Goal: Communication & Community: Answer question/provide support

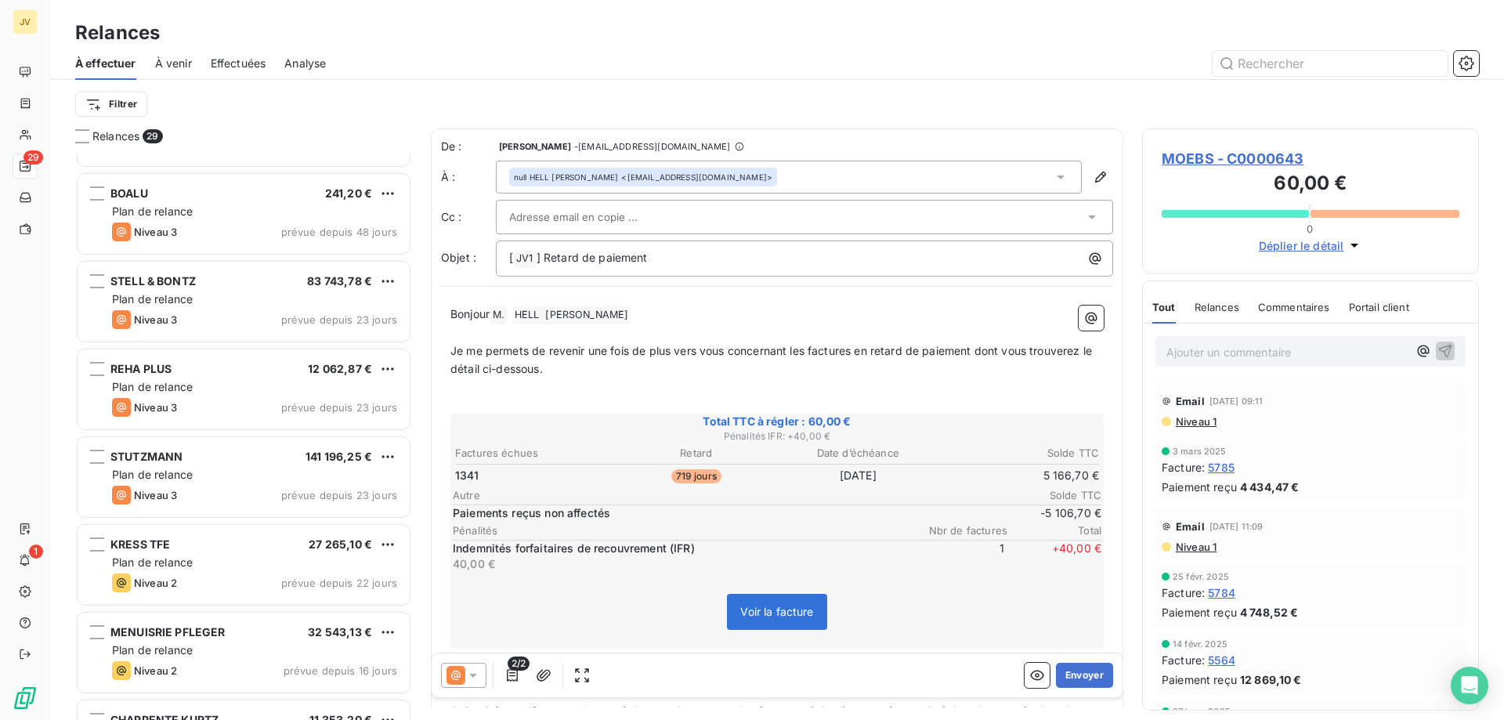
scroll to position [236, 0]
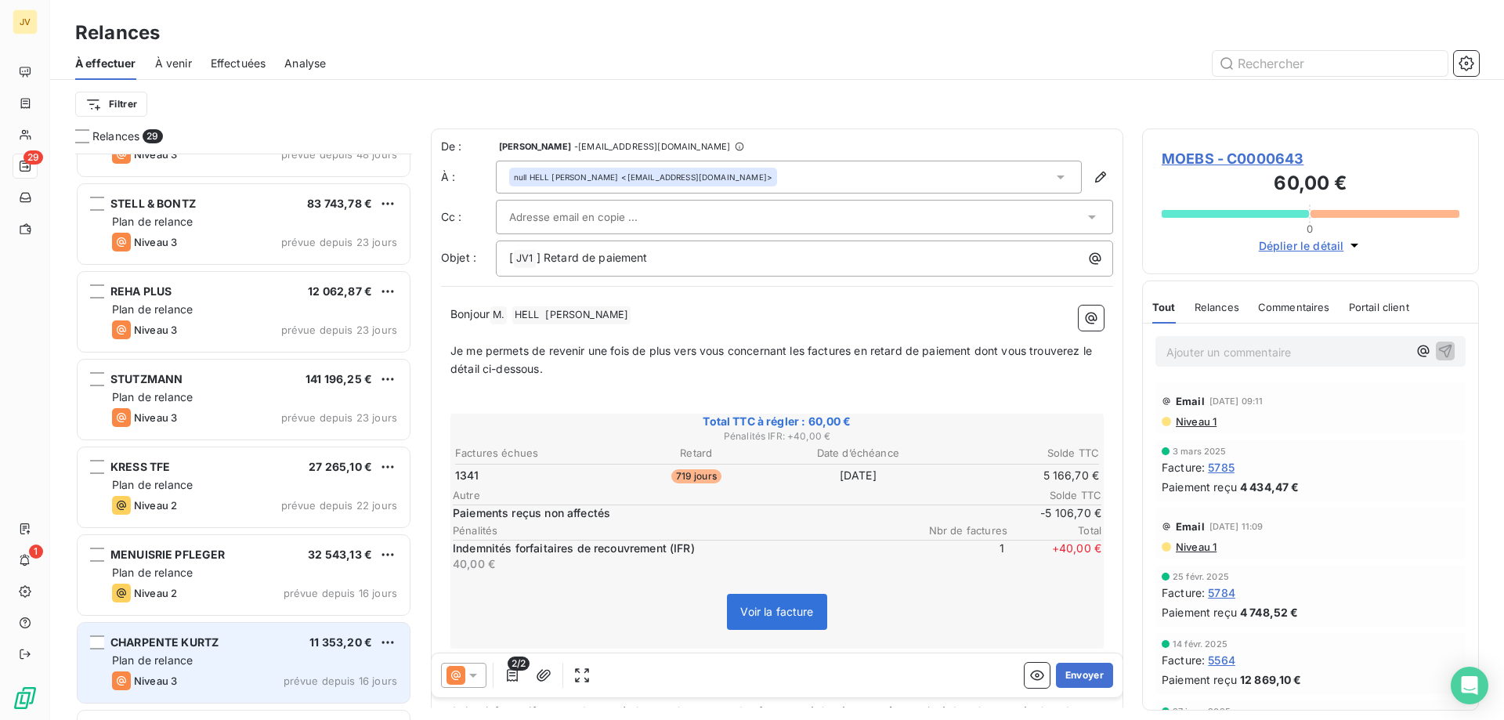
click at [189, 675] on div "Niveau 3 prévue depuis 16 jours" at bounding box center [254, 680] width 285 height 19
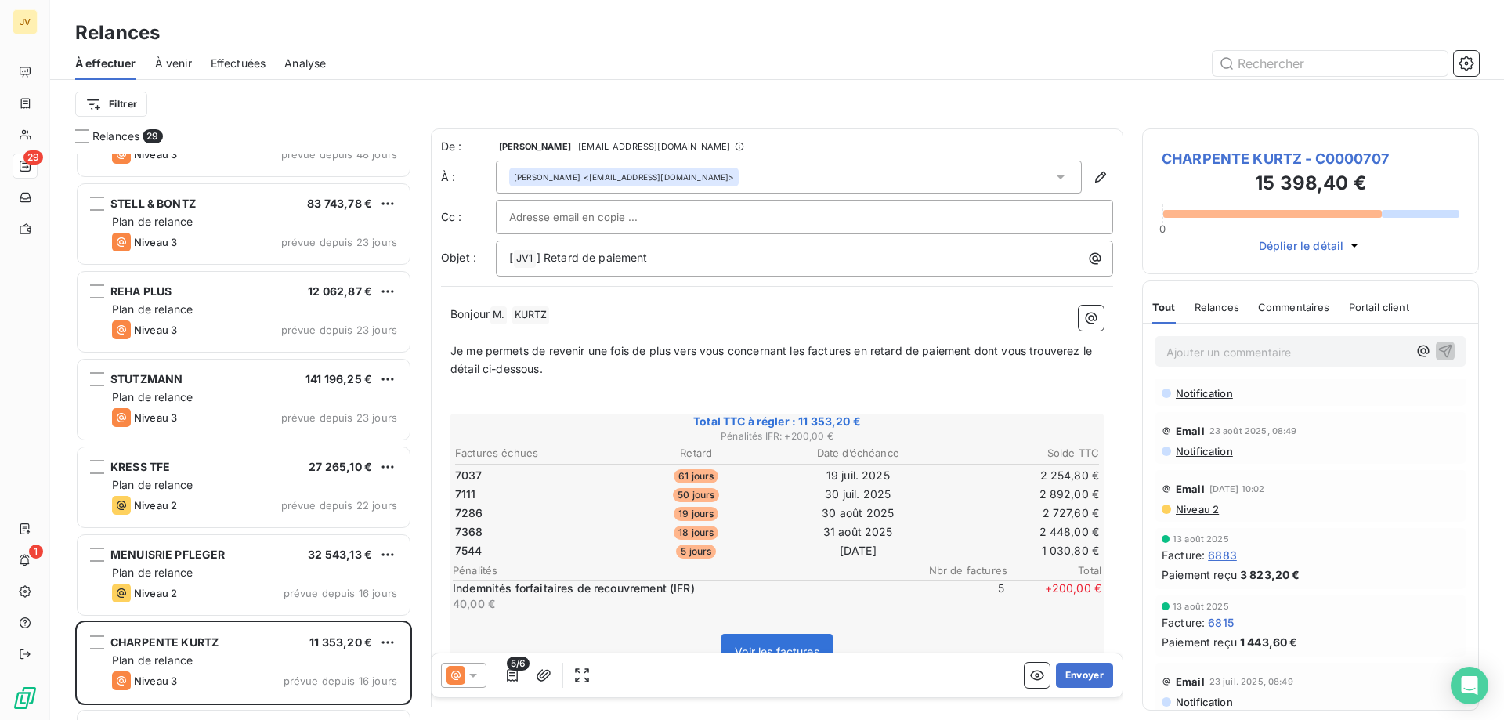
scroll to position [56, 0]
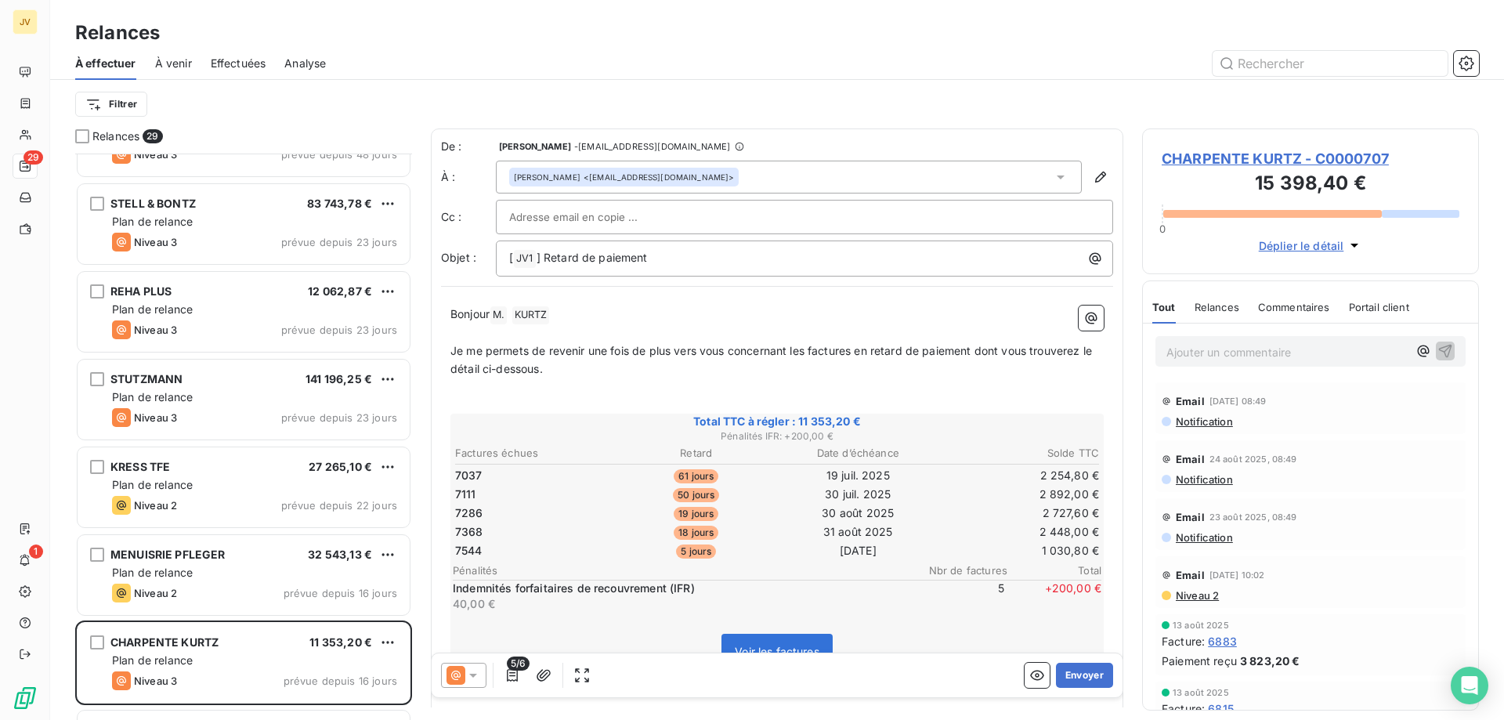
click at [1214, 351] on p "Ajouter un commentaire ﻿" at bounding box center [1287, 352] width 241 height 20
click at [550, 312] on span "[PERSON_NAME] ﻿" at bounding box center [531, 315] width 38 height 18
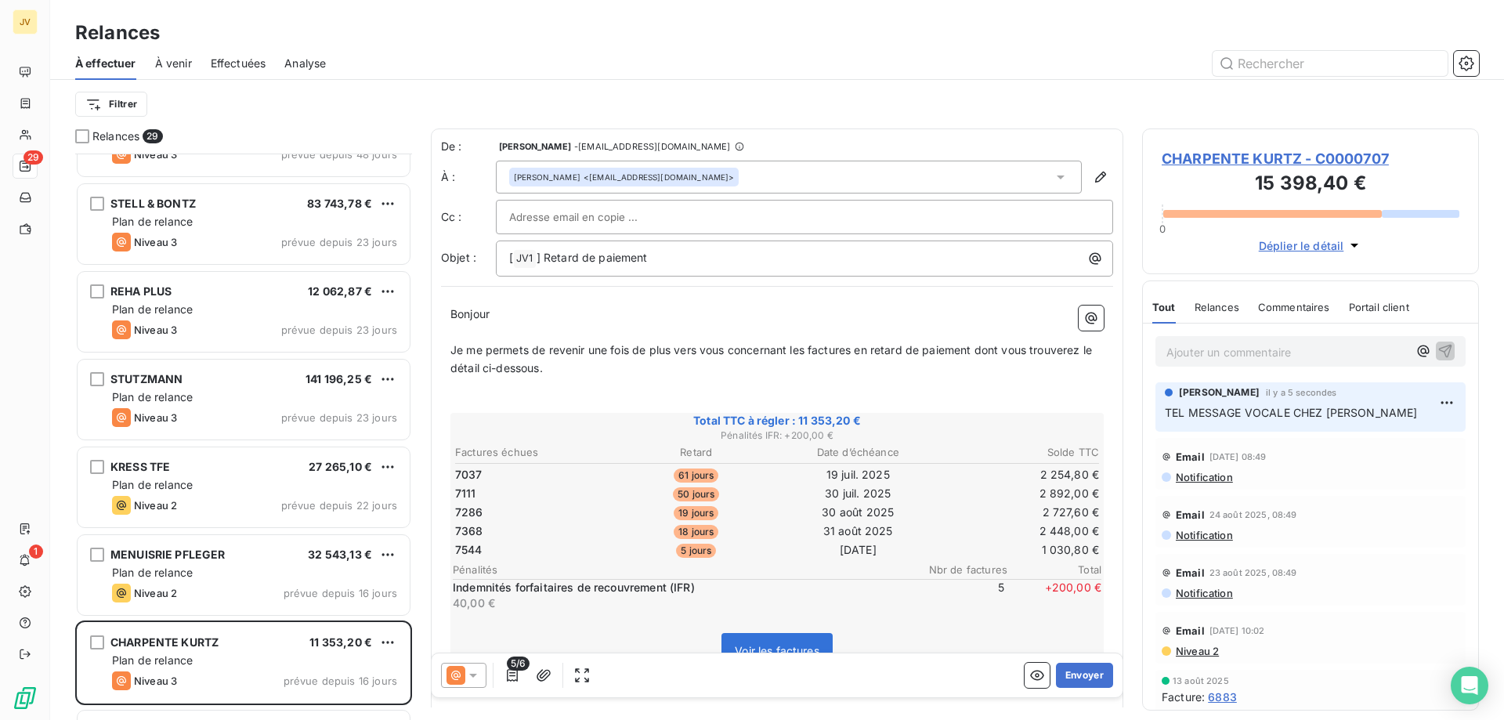
click at [474, 671] on icon at bounding box center [473, 676] width 16 height 16
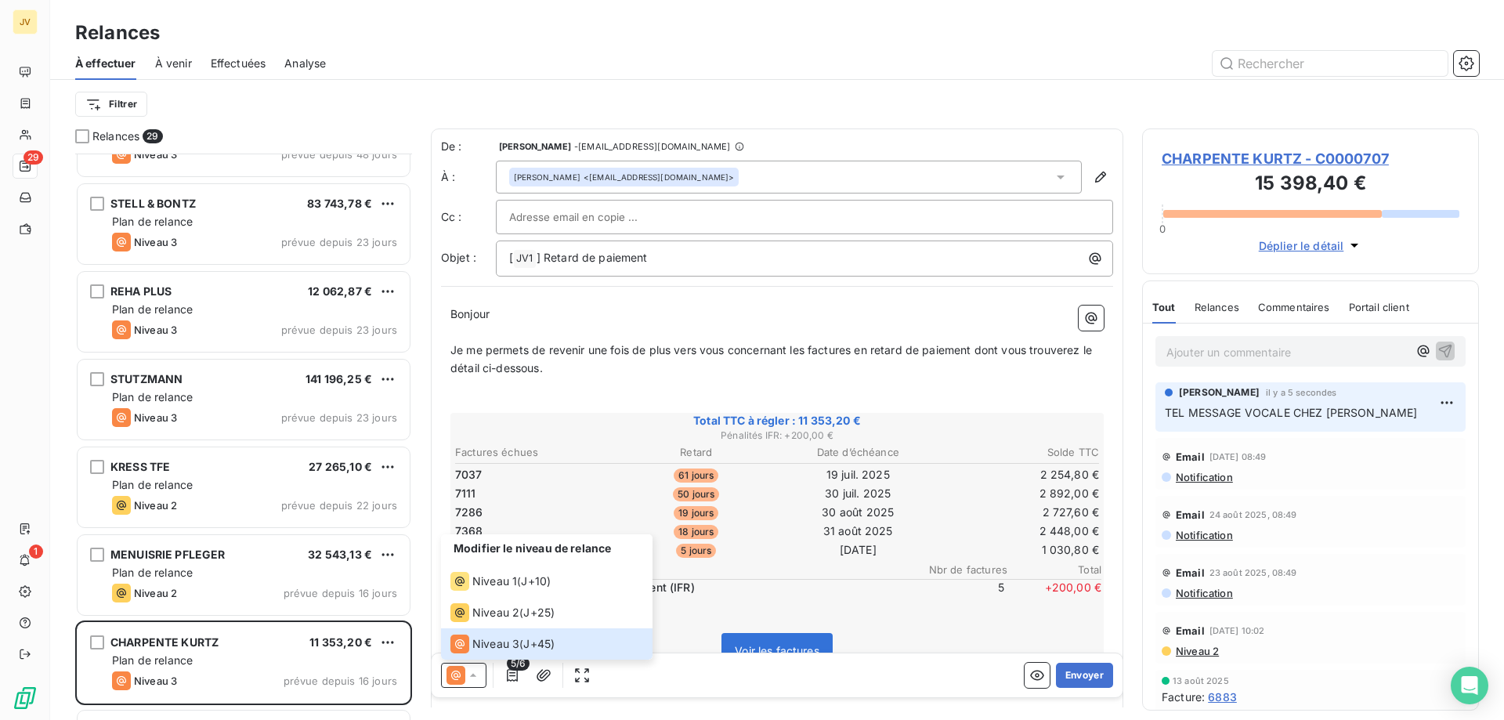
click at [841, 695] on div "Modifier le niveau de relance Niveau 1 ( J+10 ) Niveau 2 ( J+25 ) Niveau 3 ( J+…" at bounding box center [777, 675] width 691 height 44
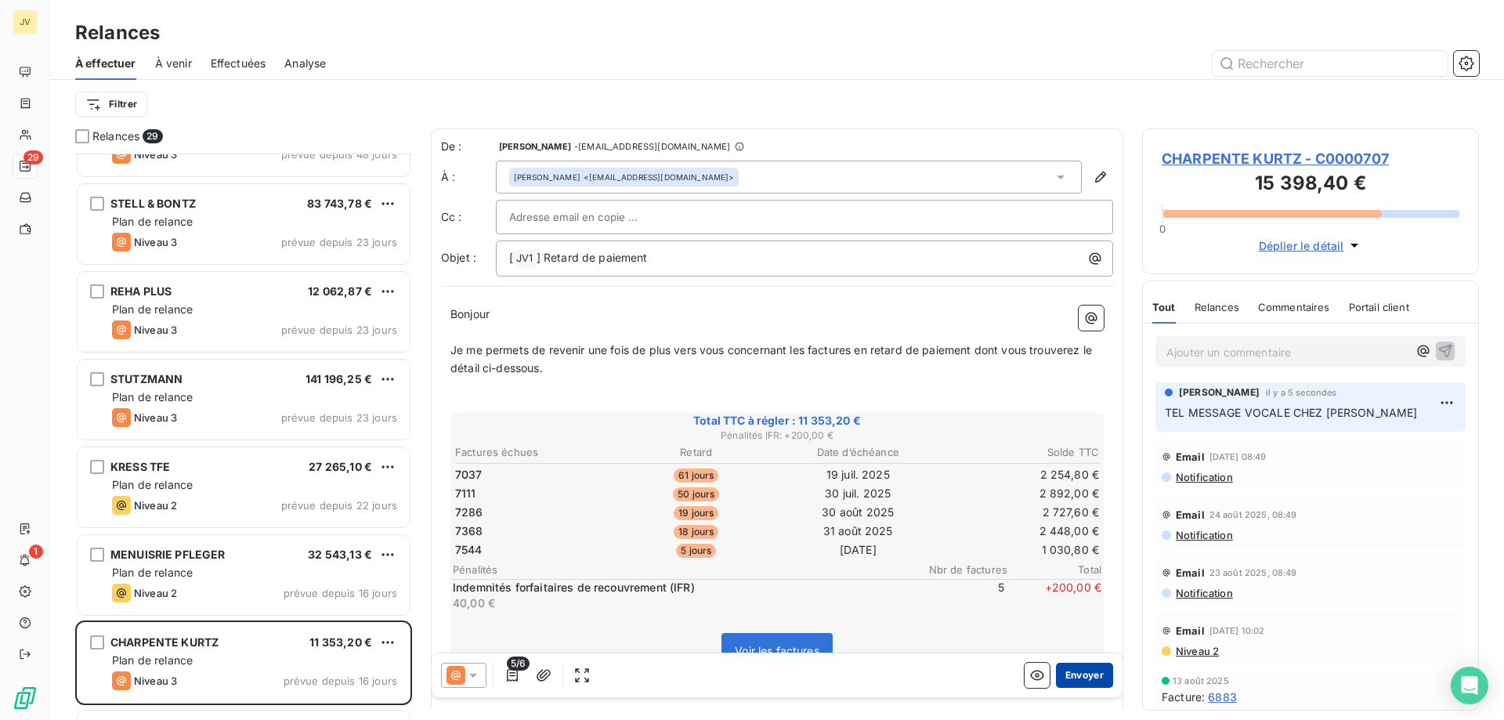
click at [1084, 675] on button "Envoyer" at bounding box center [1084, 675] width 57 height 25
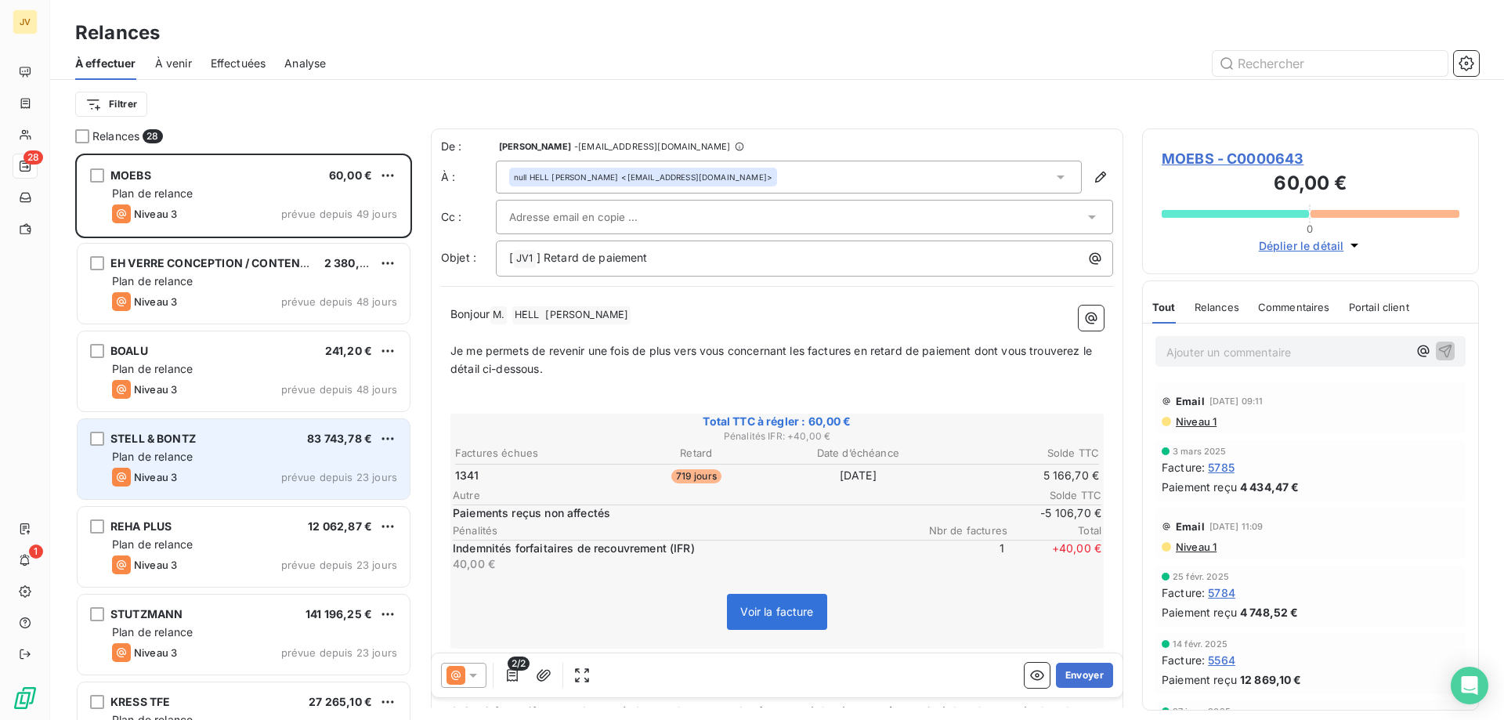
click at [204, 461] on div "Plan de relance" at bounding box center [254, 457] width 285 height 16
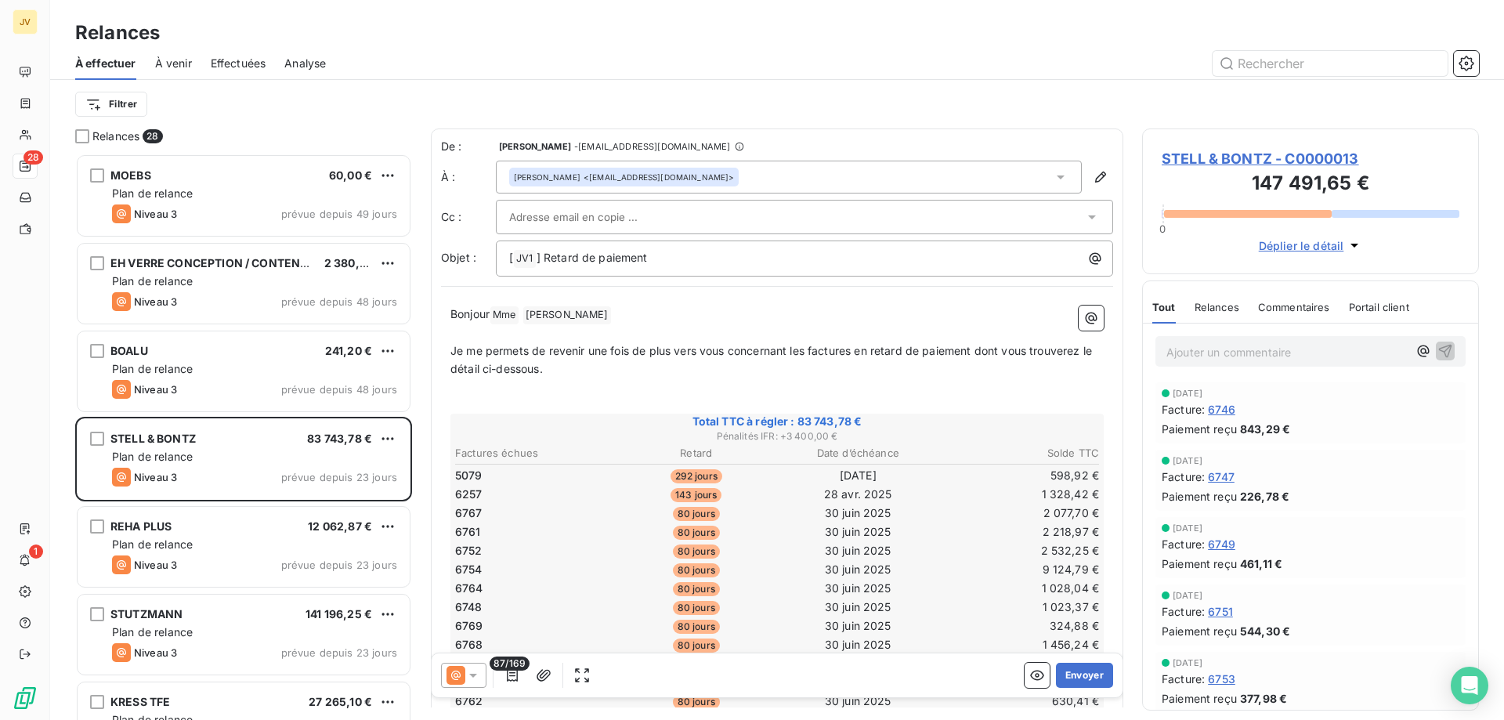
click at [1058, 179] on div "[PERSON_NAME] <[EMAIL_ADDRESS][DOMAIN_NAME]>" at bounding box center [789, 177] width 586 height 33
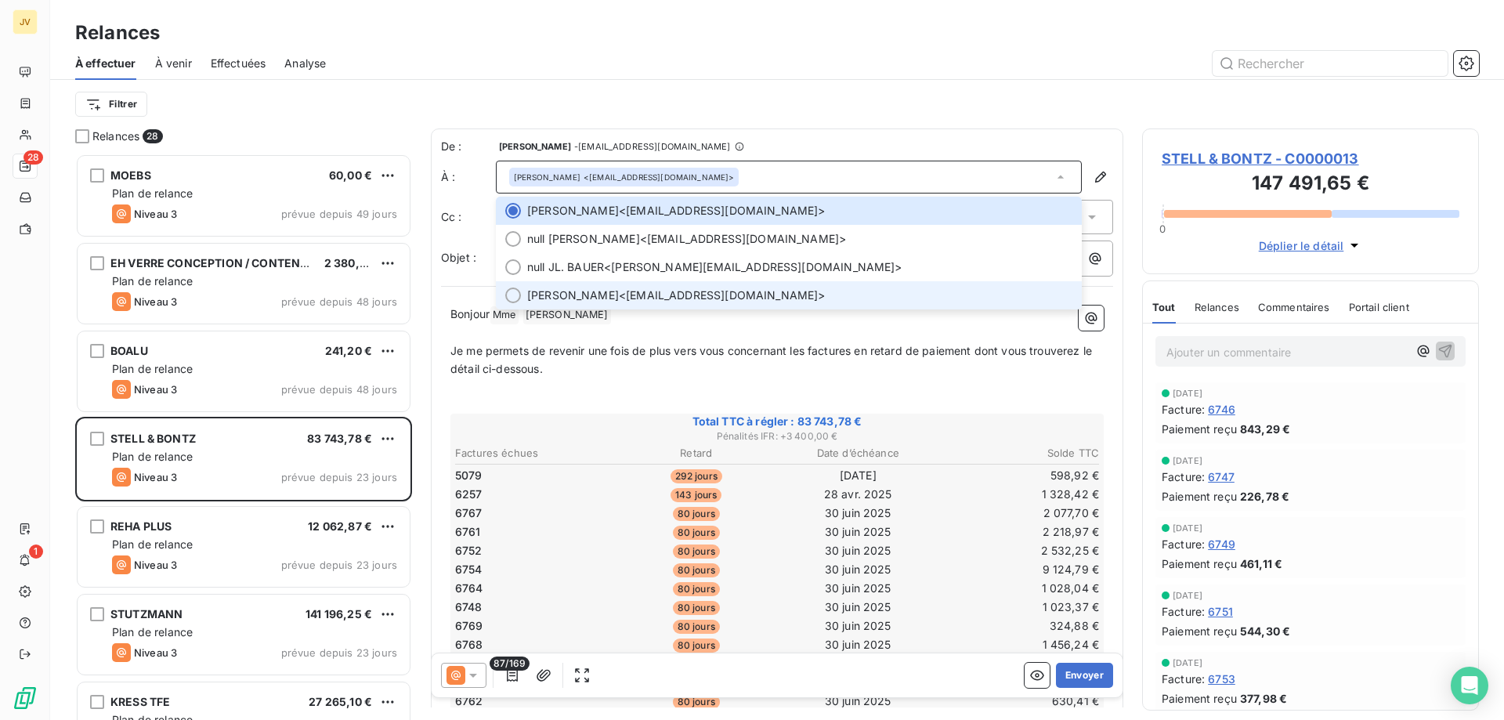
click at [512, 295] on div at bounding box center [513, 296] width 16 height 16
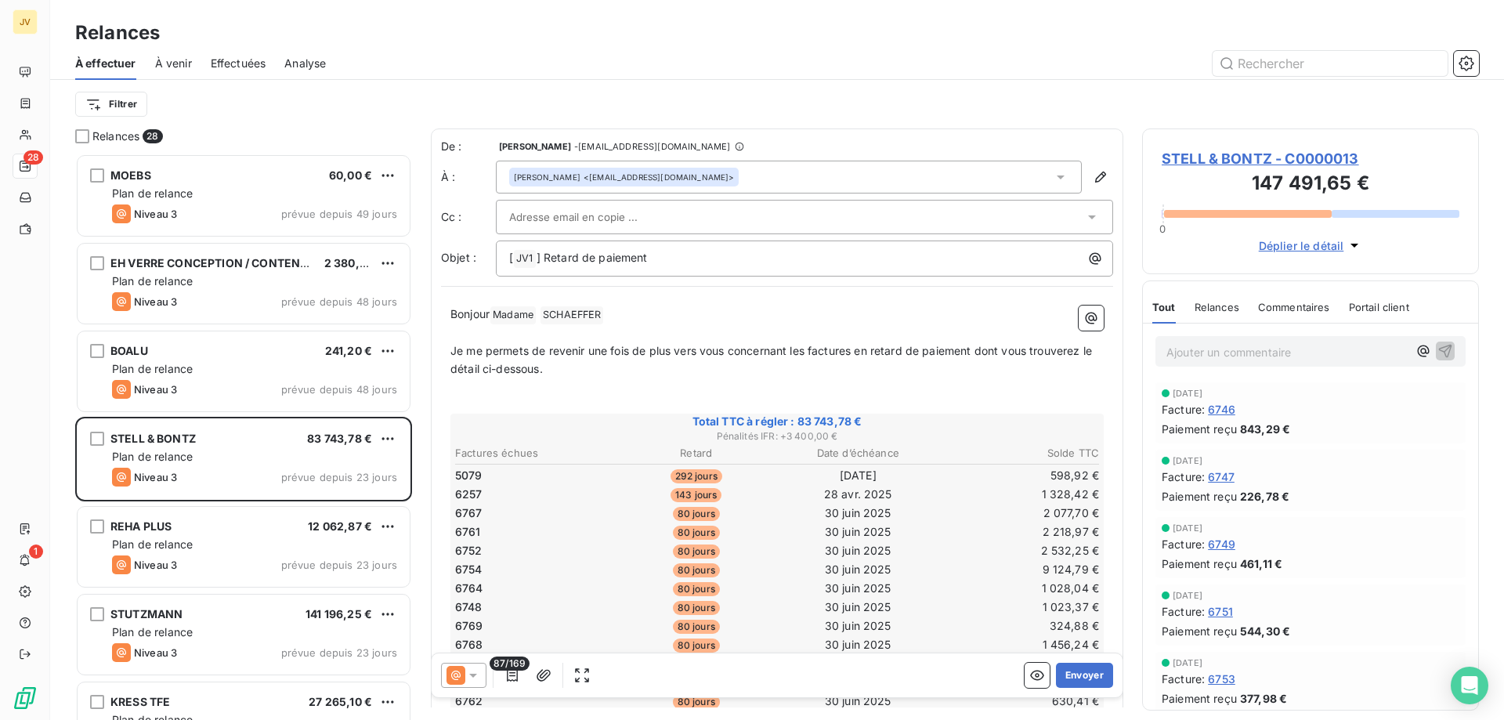
click at [657, 198] on div "De : [PERSON_NAME] - [EMAIL_ADDRESS][DOMAIN_NAME] À : [PERSON_NAME] <[EMAIL_ADD…" at bounding box center [777, 208] width 672 height 138
click at [657, 211] on div at bounding box center [796, 217] width 575 height 24
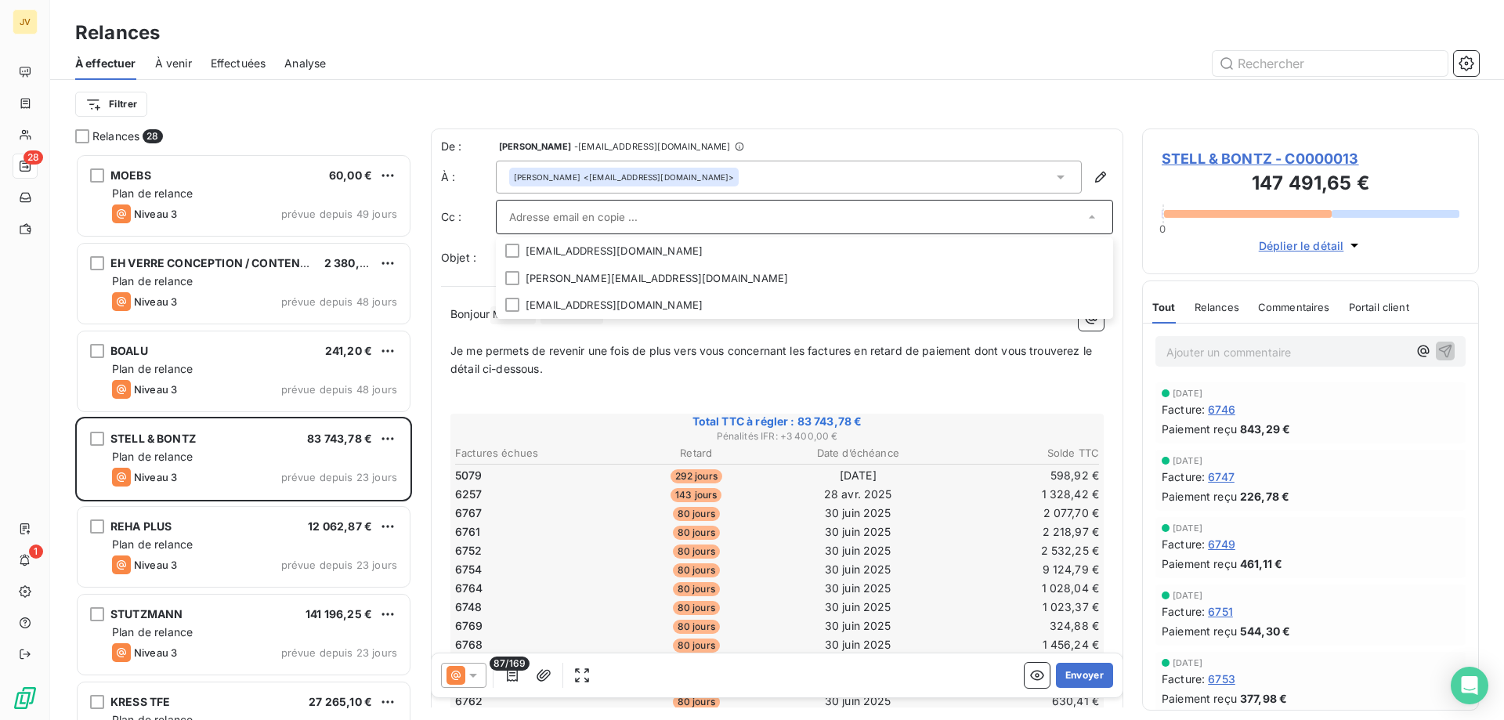
click at [805, 105] on div "Filtrer" at bounding box center [777, 104] width 1404 height 30
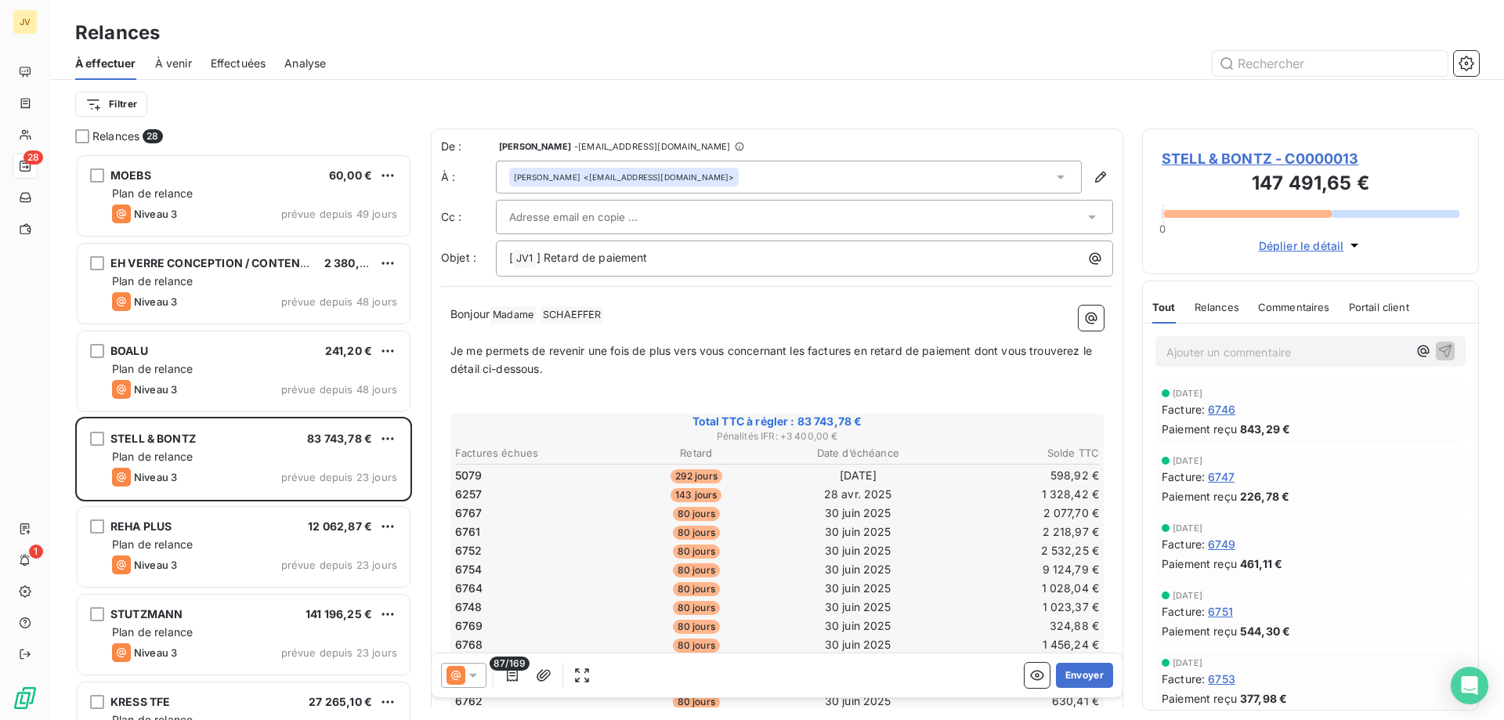
click at [560, 368] on p "Je me permets de revenir une fois de plus vers vous concernant les factures en …" at bounding box center [777, 360] width 653 height 36
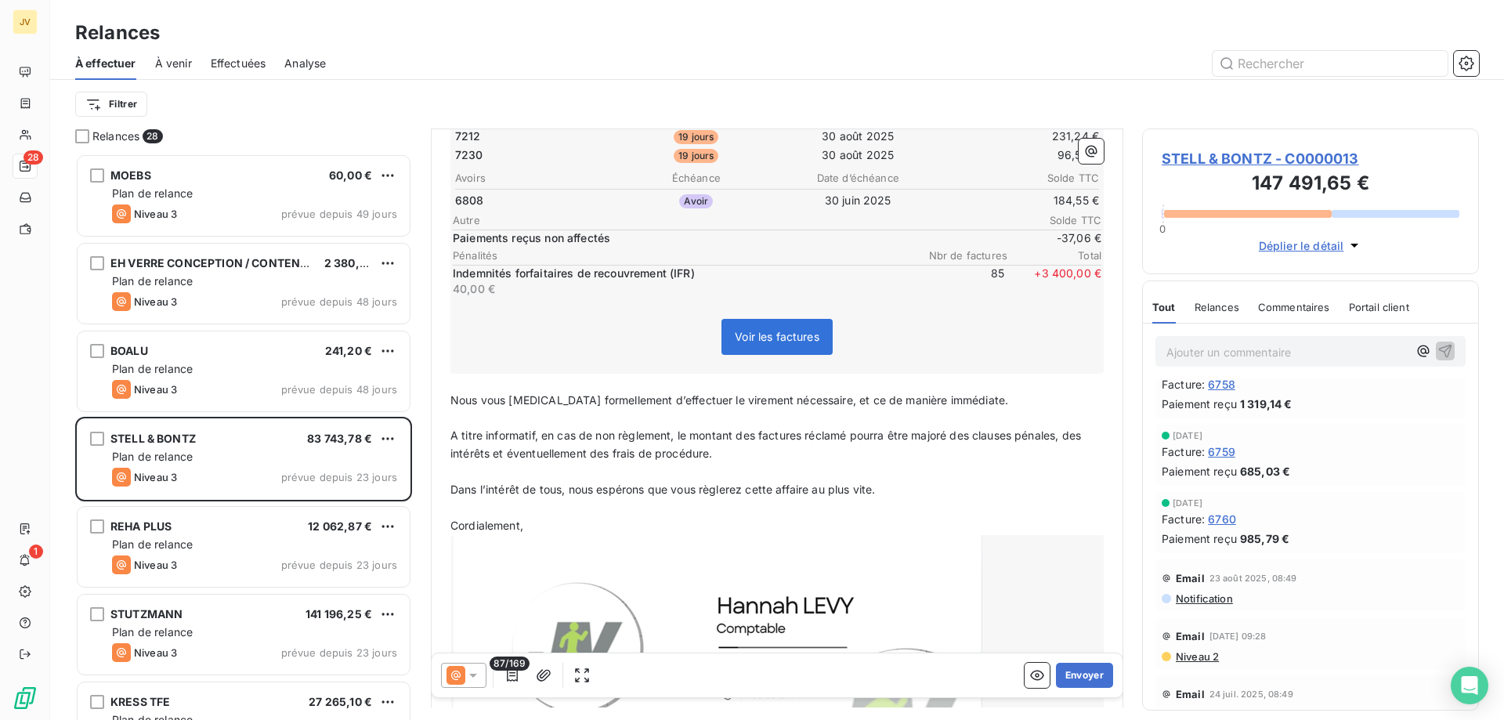
scroll to position [1777, 0]
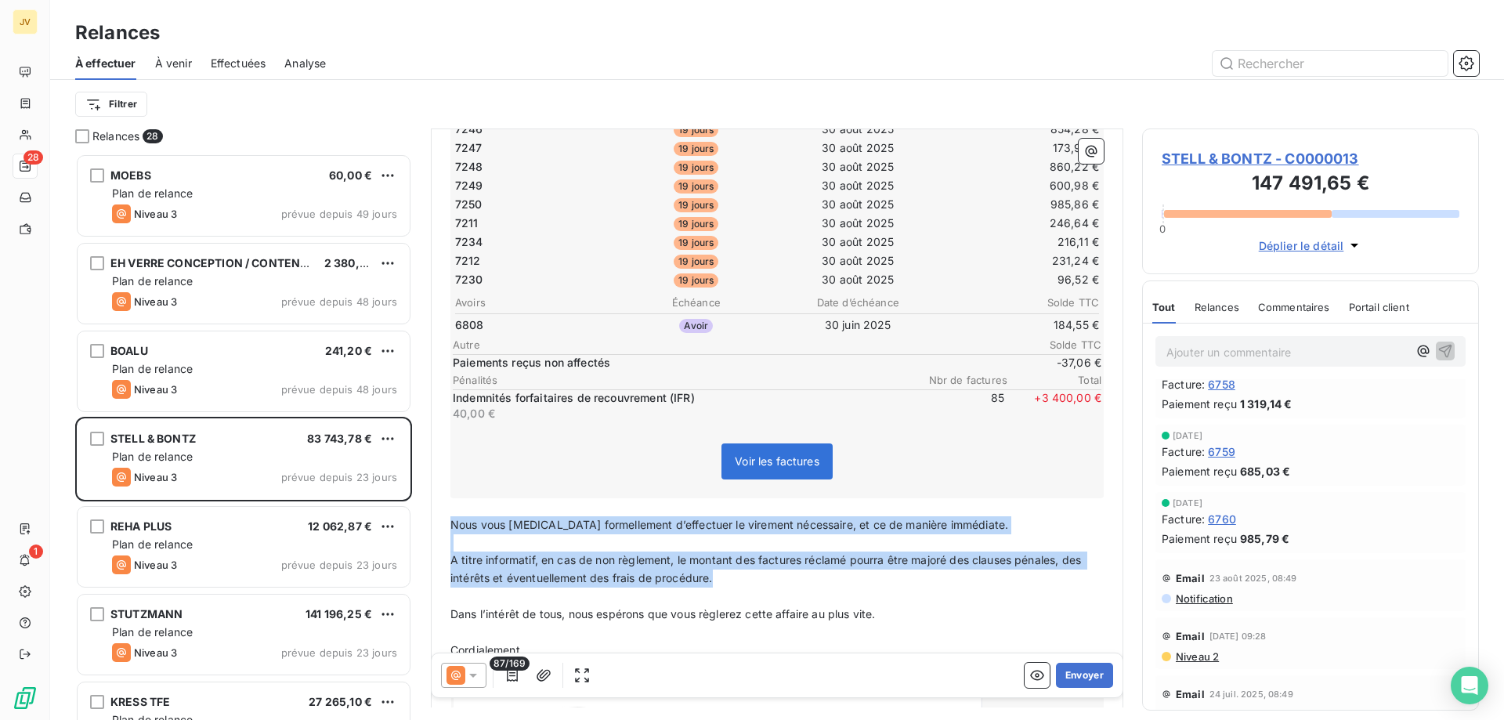
drag, startPoint x: 737, startPoint y: 583, endPoint x: 447, endPoint y: 523, distance: 295.9
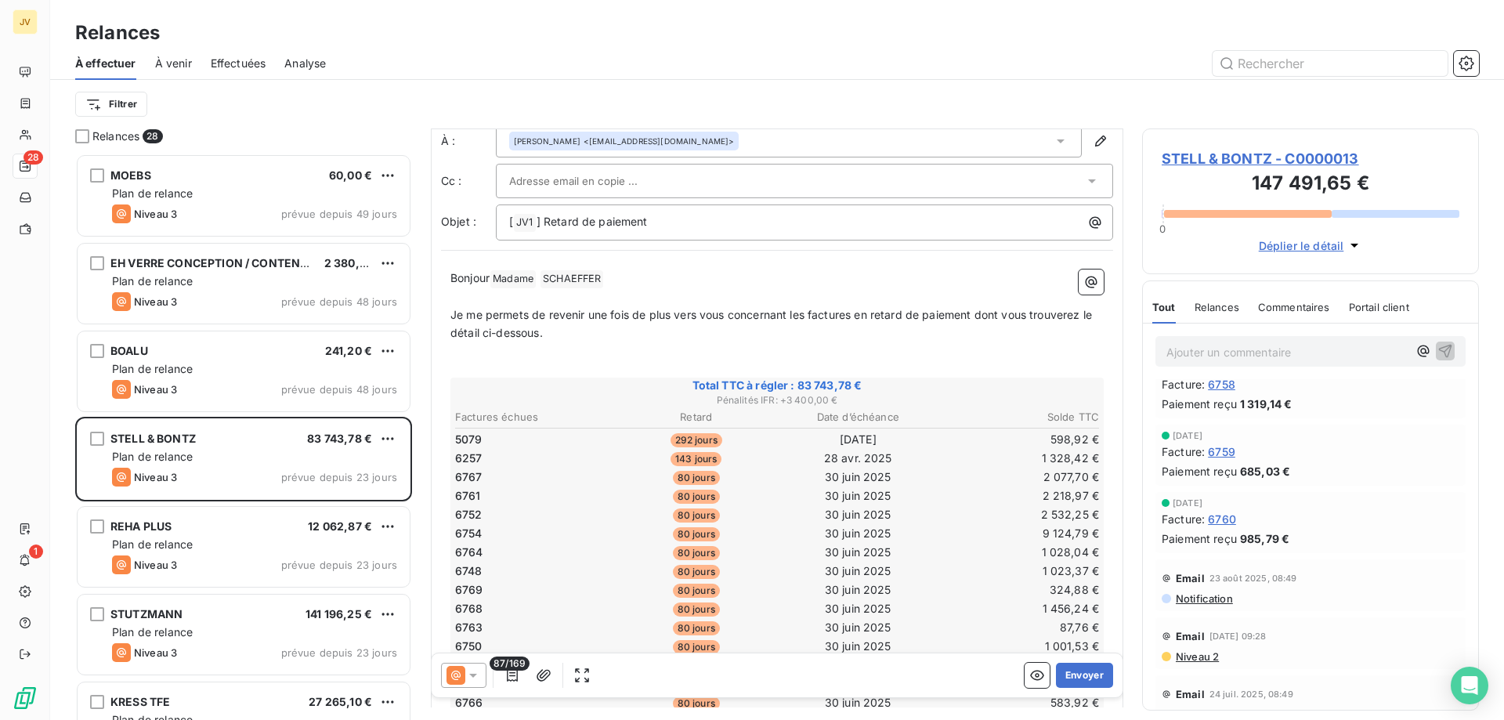
scroll to position [0, 0]
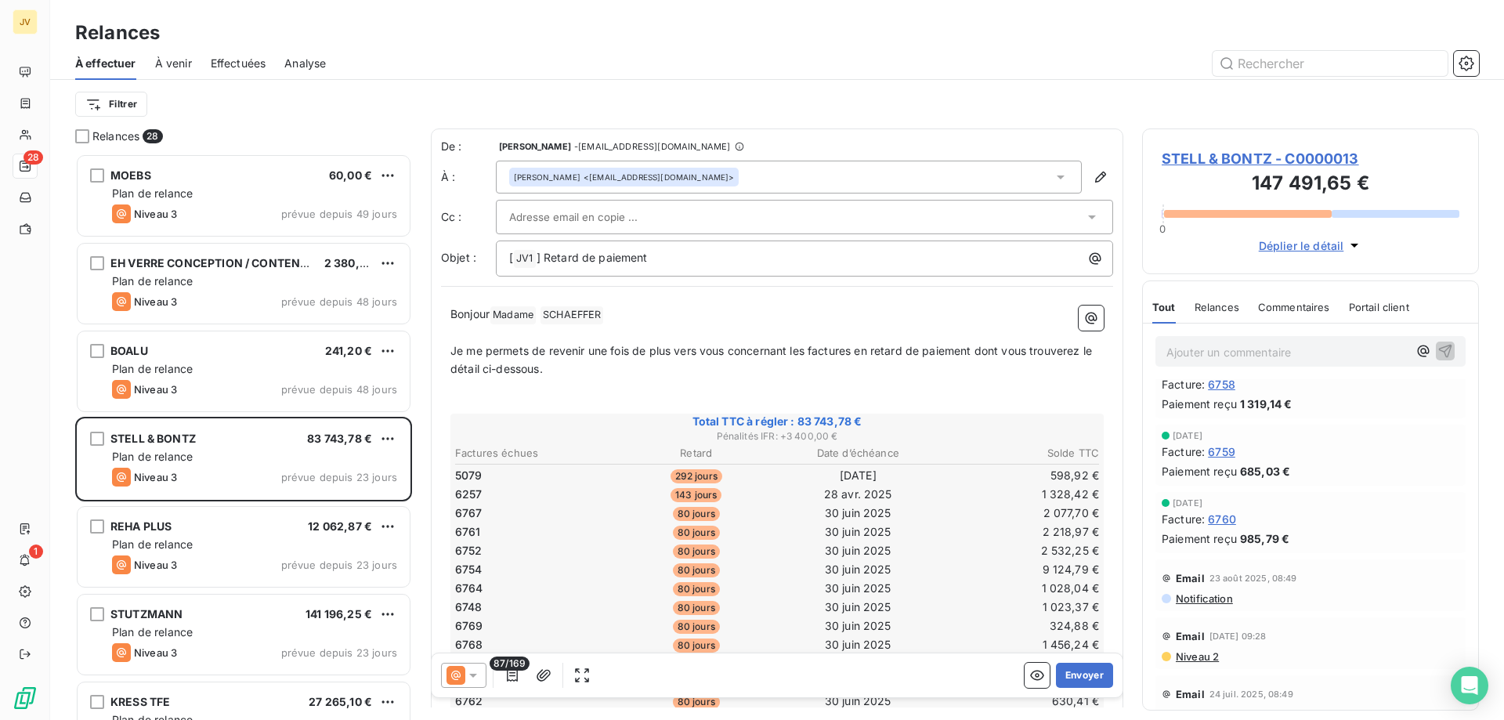
click at [584, 378] on p "﻿" at bounding box center [777, 387] width 653 height 18
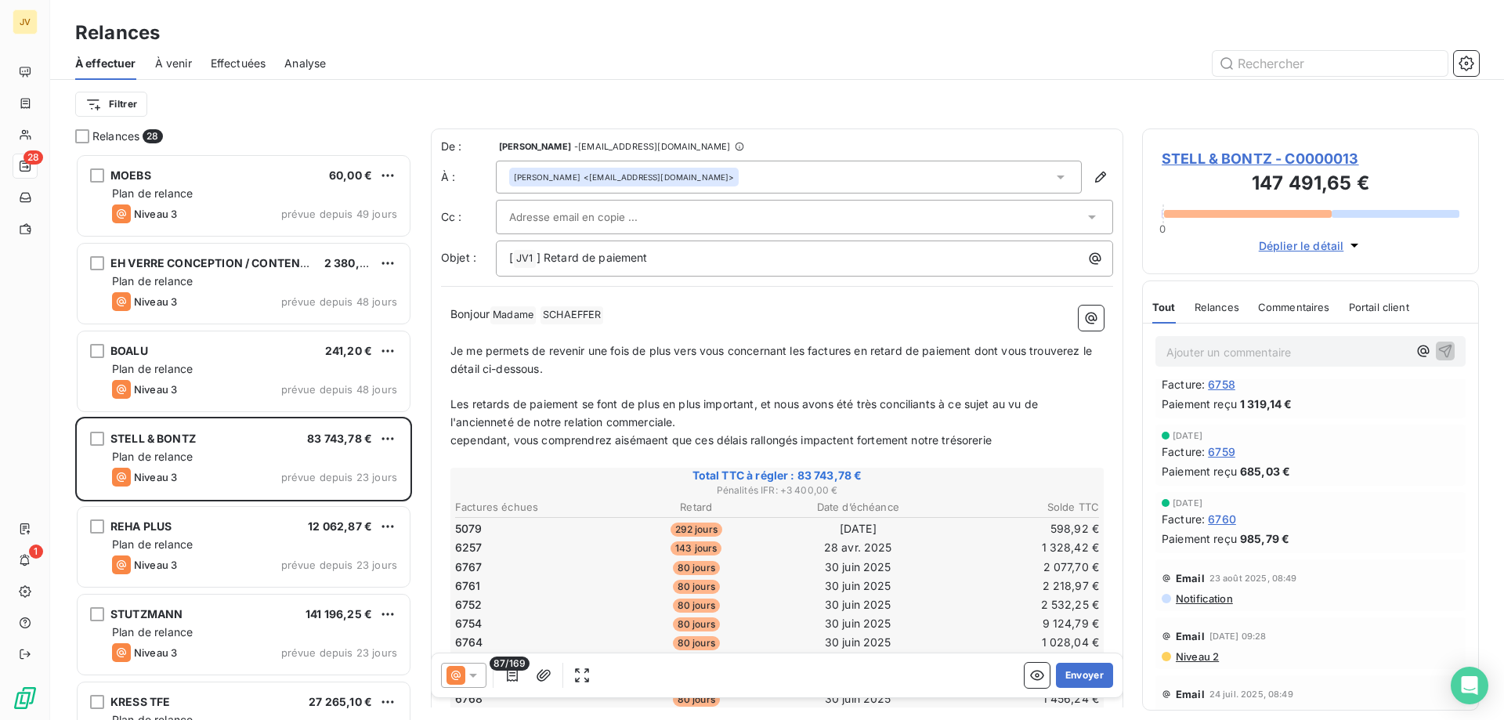
click at [652, 444] on span "cependant, vous comprendrez aisémaent que ces délais rallongés impactent fortem…" at bounding box center [721, 439] width 541 height 13
click at [994, 441] on p "cependant, vous comprendrez aisément que ces délais rallongés impactent forteme…" at bounding box center [777, 441] width 653 height 18
click at [456, 441] on span "cependant, vous comprendrez aisément que ces délais rallongés impactent forteme…" at bounding box center [720, 439] width 538 height 13
click at [1018, 440] on p "Cependant, vous comprendrez aisément que ces délais rallongés impactent forteme…" at bounding box center [777, 441] width 653 height 18
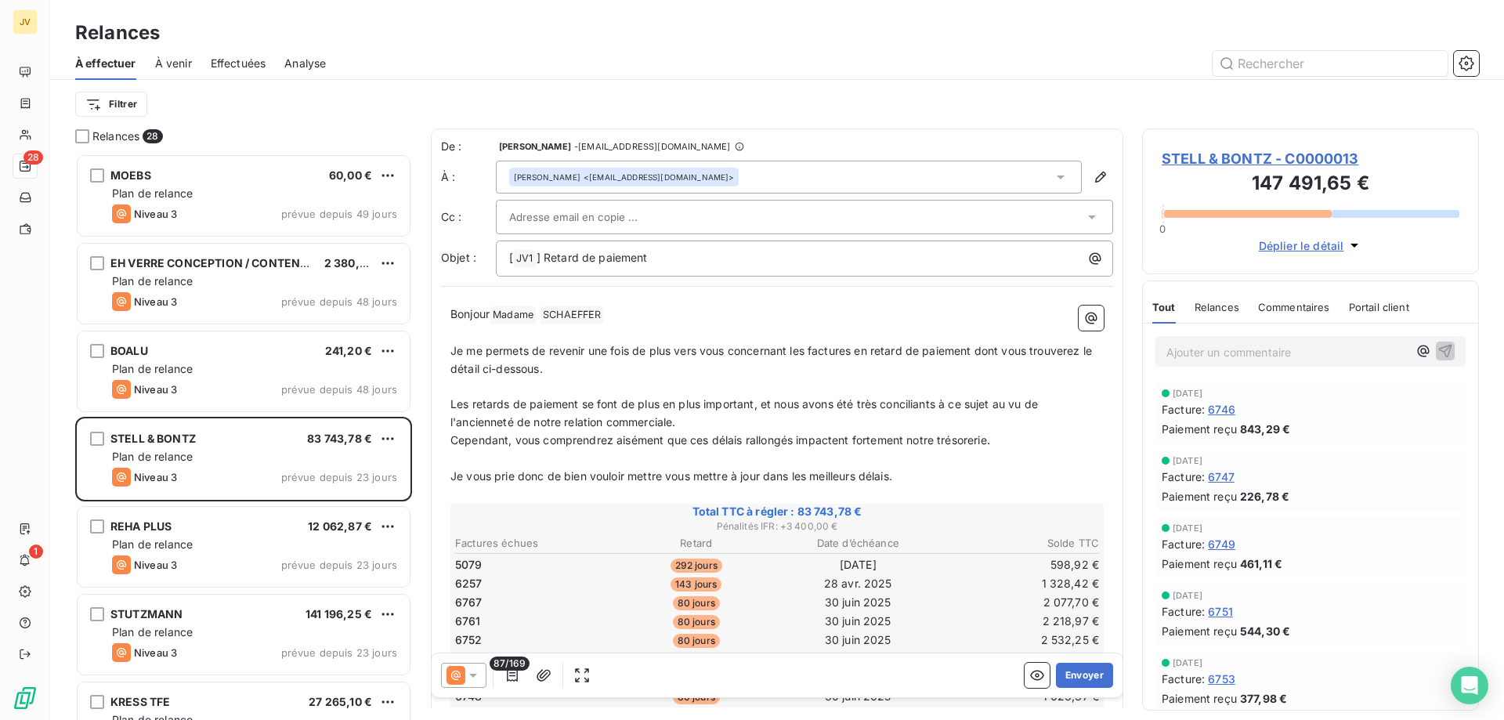
click at [754, 403] on span "Les retards de paiement se font de plus en plus important, et nous avons été tr…" at bounding box center [746, 412] width 591 height 31
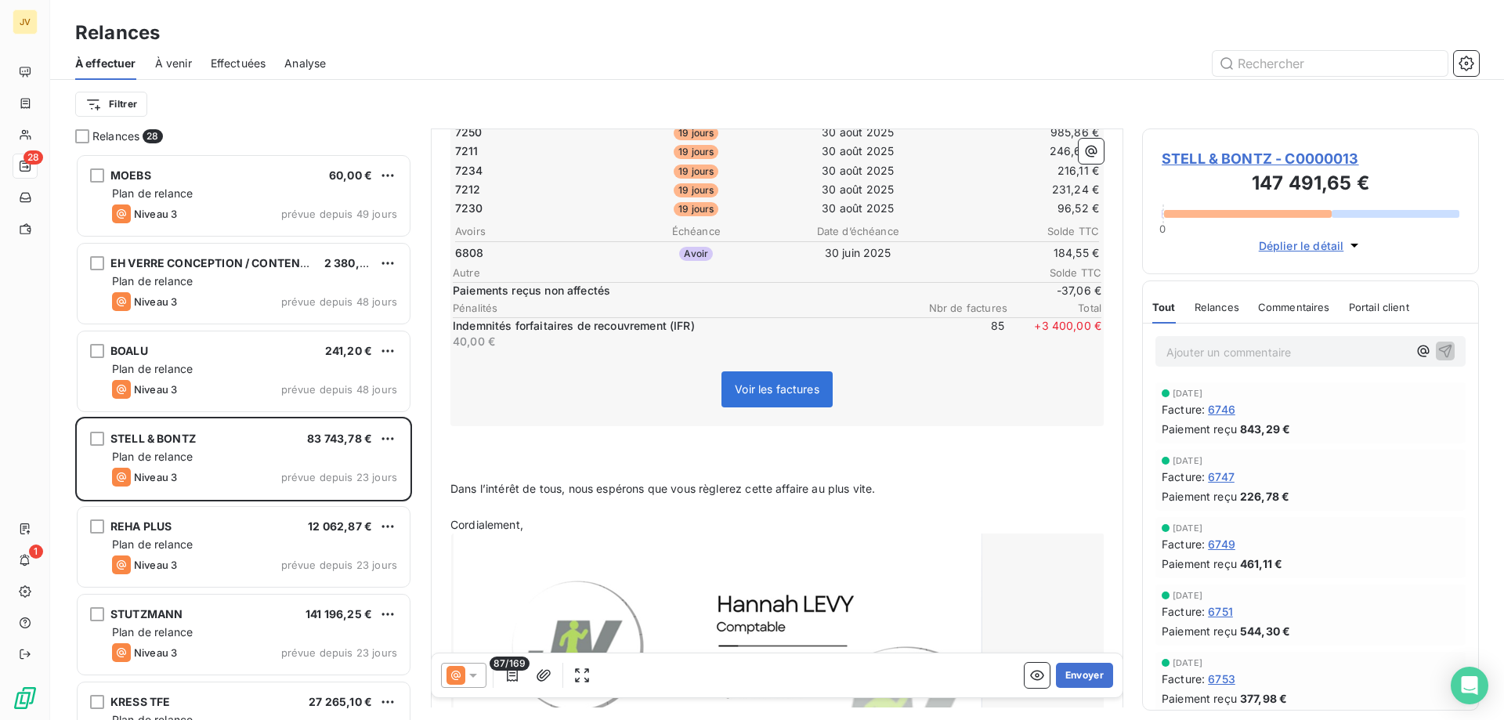
scroll to position [1934, 0]
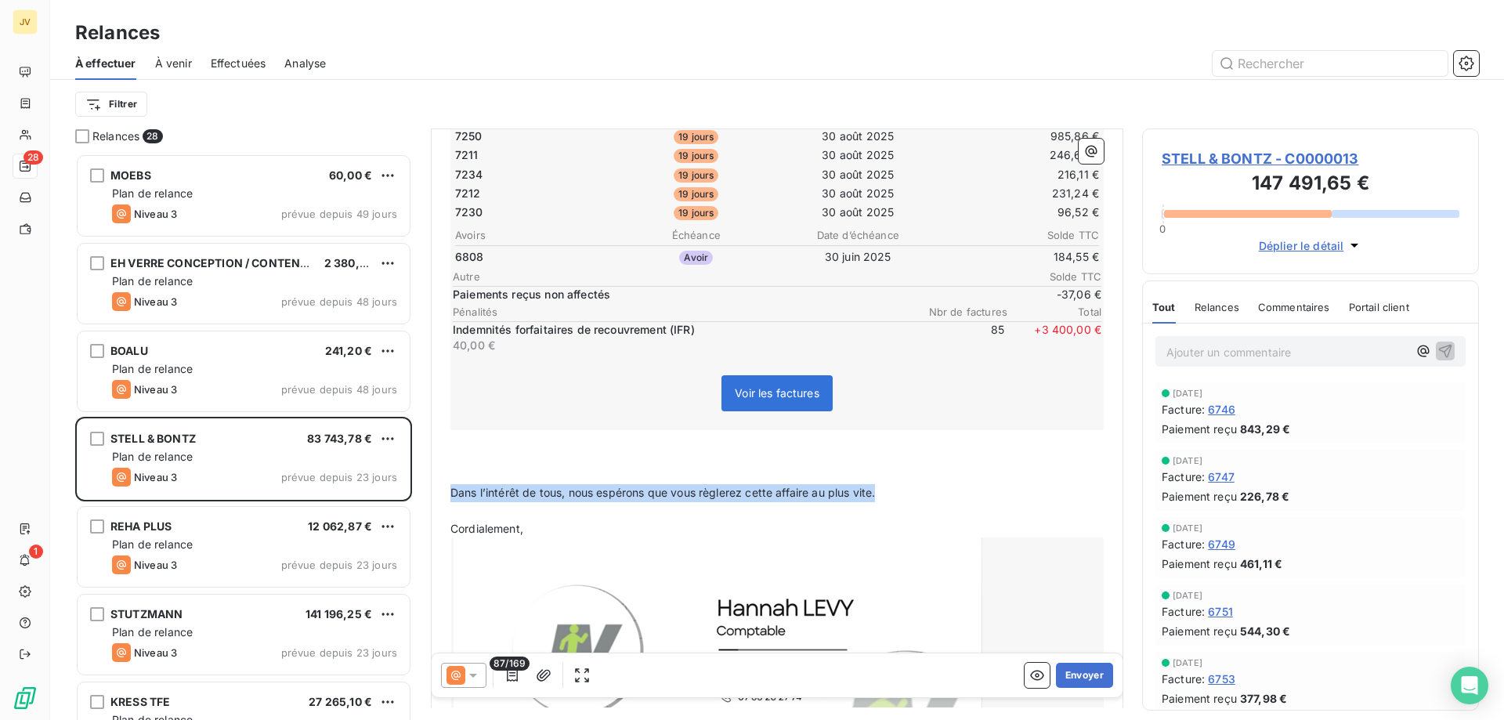
drag, startPoint x: 883, startPoint y: 494, endPoint x: 452, endPoint y: 489, distance: 430.9
click at [452, 489] on p "Dans l’intérêt de tous, nous espérons que vous règlerez cette affaire au plus v…" at bounding box center [777, 493] width 653 height 18
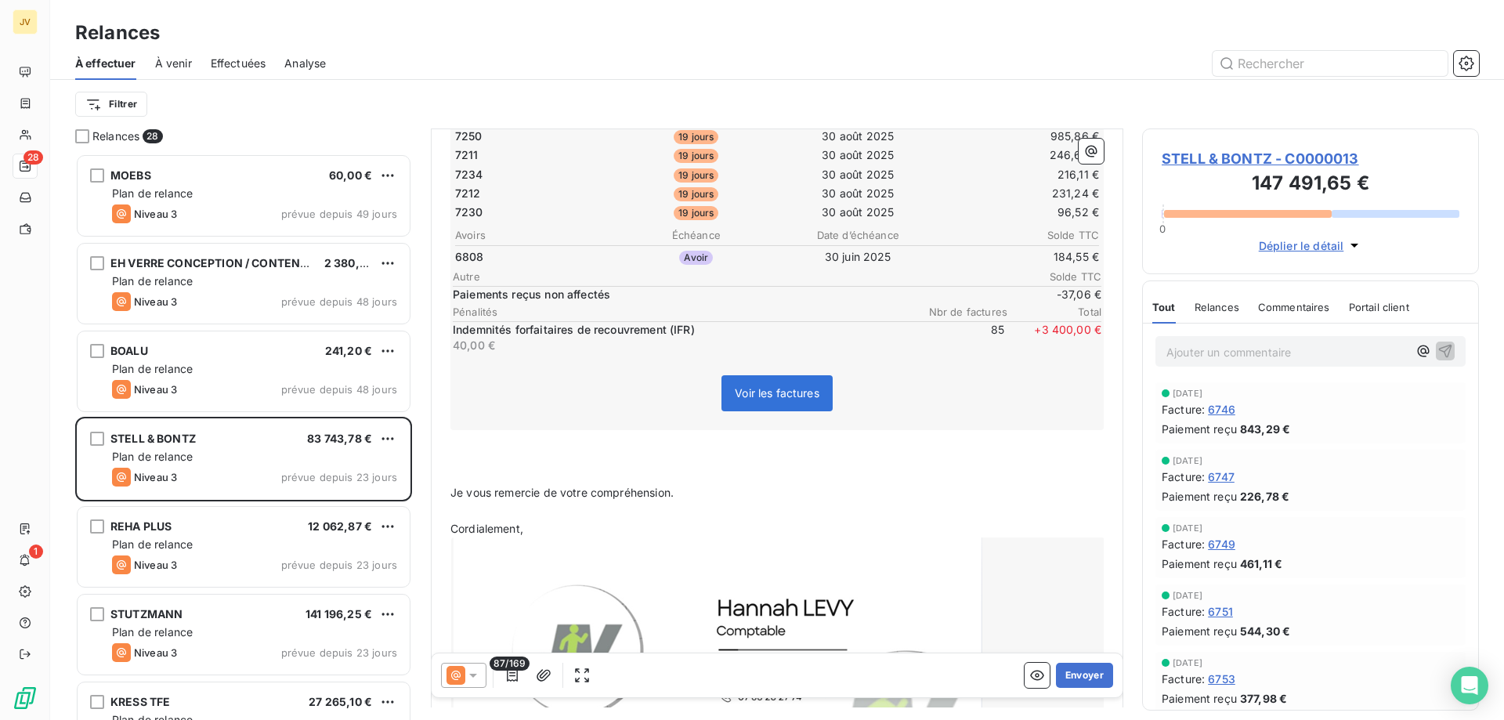
click at [458, 492] on span "Je vous remercie de votre compréhension." at bounding box center [562, 492] width 223 height 13
click at [1088, 678] on button "Envoyer" at bounding box center [1084, 675] width 57 height 25
